Goal: Information Seeking & Learning: Find specific fact

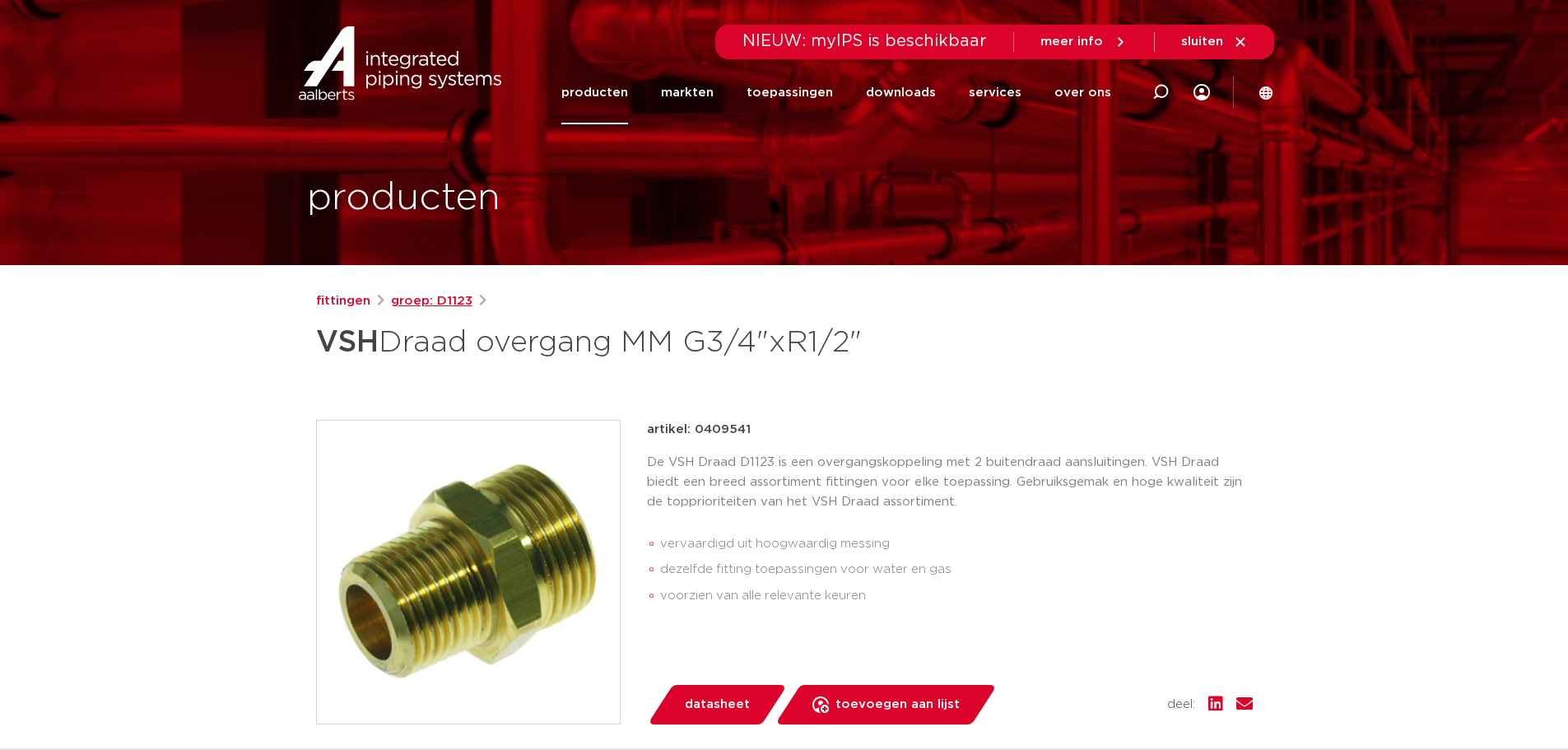
click at [424, 293] on link "groep: D1123" at bounding box center [432, 302] width 82 height 20
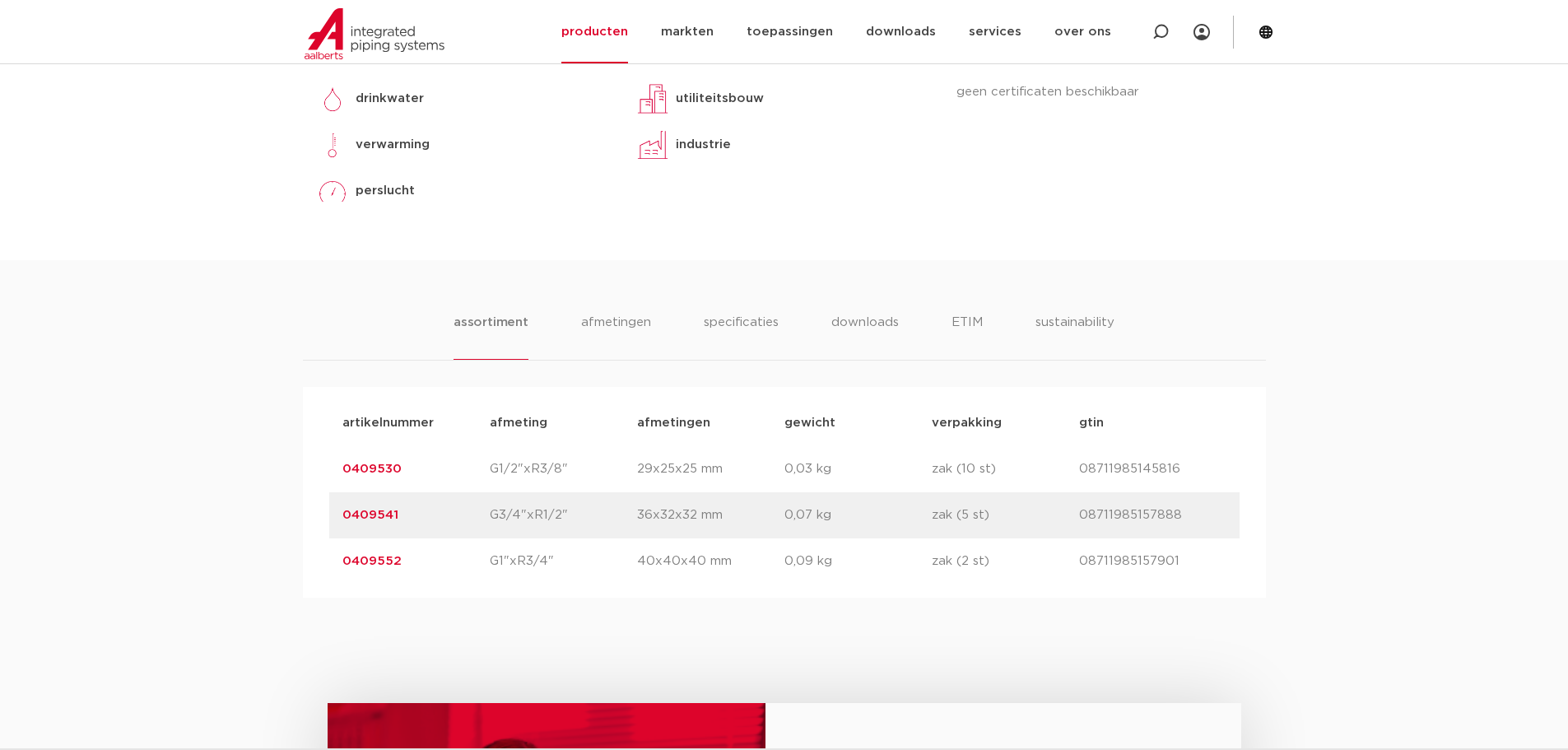
scroll to position [905, 0]
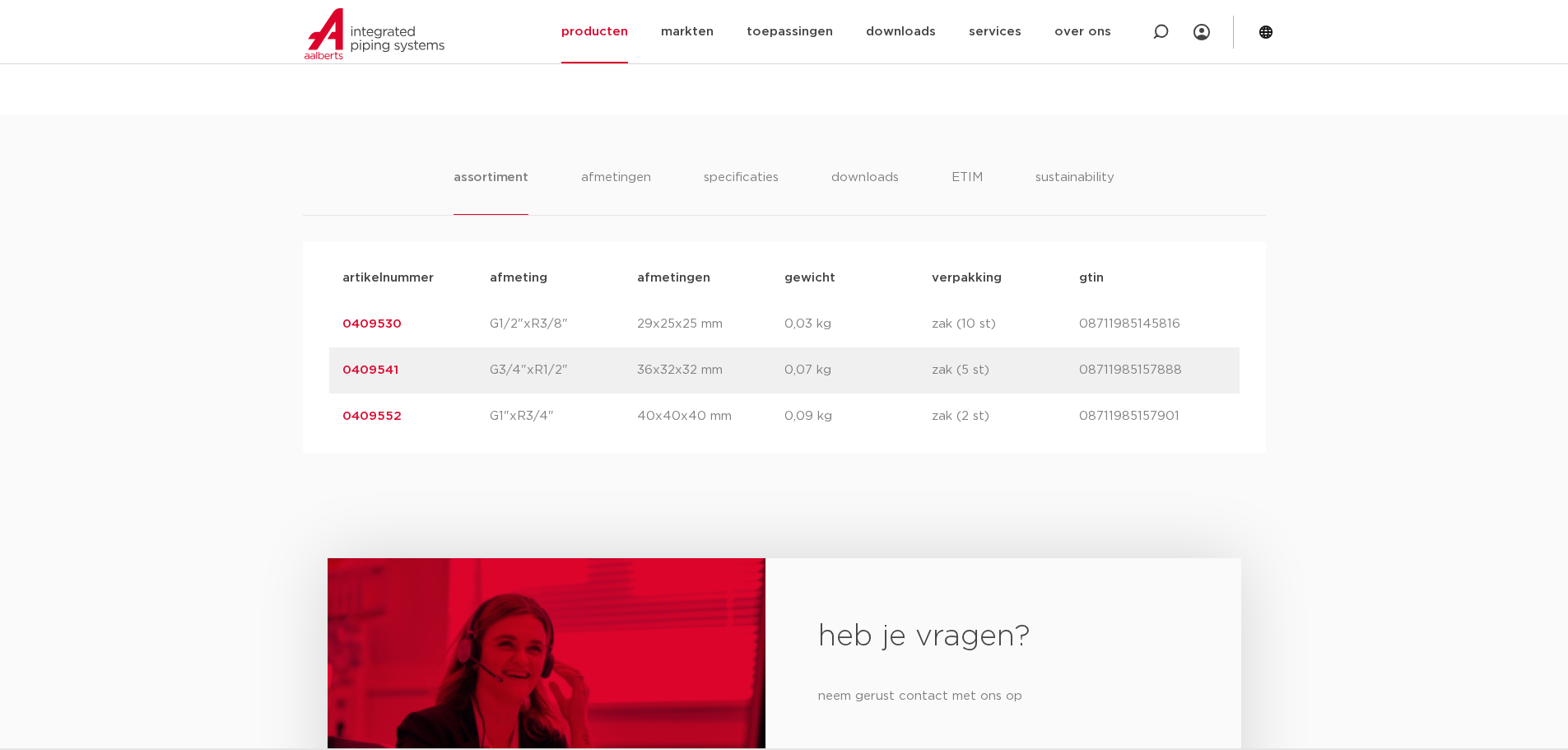
drag, startPoint x: 330, startPoint y: 326, endPoint x: 1227, endPoint y: 406, distance: 900.6
click at [1227, 406] on div "artikelnummer afmeting [GEOGRAPHIC_DATA] gewicht verpakking gtin artikelnummer …" at bounding box center [784, 348] width 910 height 185
copy div "0409530 afmeting G1/2"xR3/8" afmetingen 29x25x25 mm gewicht 0,03 kg verpakking …"
click at [256, 304] on div "assortiment [GEOGRAPHIC_DATA] specificaties downloads ETIM sustainability assor…" at bounding box center [784, 284] width 1568 height 338
drag, startPoint x: 317, startPoint y: 275, endPoint x: 1229, endPoint y: 399, distance: 920.4
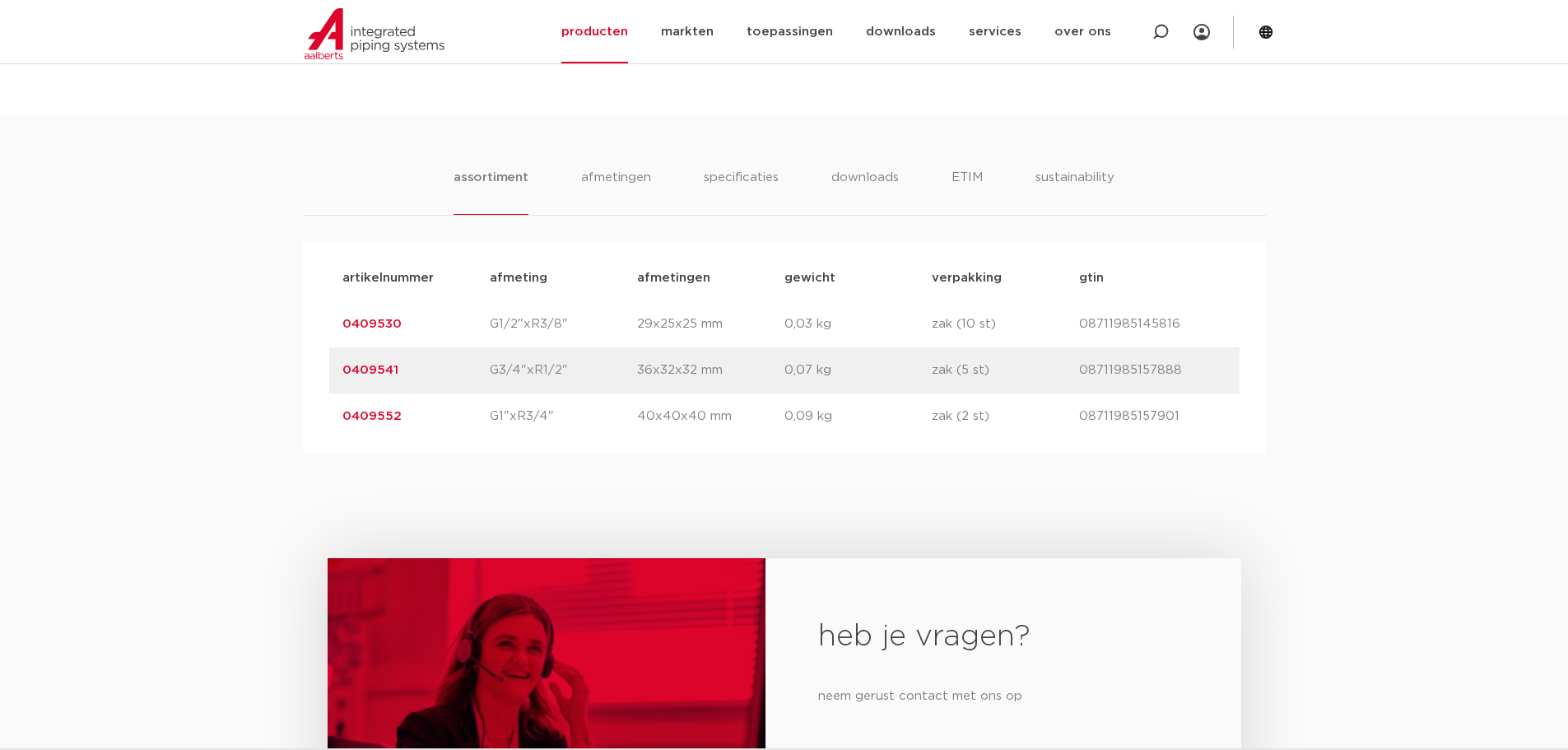
click at [1229, 399] on div "artikelnummer afmeting [GEOGRAPHIC_DATA] gewicht verpakking gtin artikelnummer …" at bounding box center [784, 347] width 963 height 211
copy div "artikelnummer afmeting afmetingen gewicht verpakking gtin artikelnummer 0409530…"
click at [66, 511] on div "heb je vragen? neem gerust contact met ons op contact" at bounding box center [784, 719] width 1568 height 534
